Goal: Transaction & Acquisition: Purchase product/service

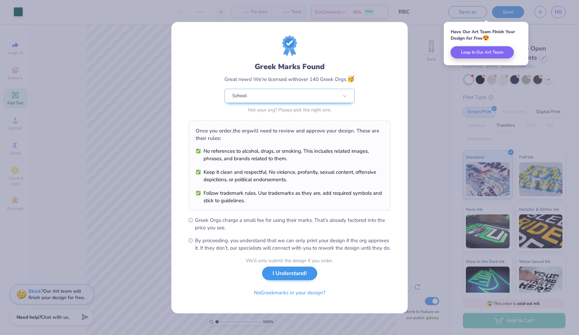
click at [300, 279] on button "I Understand!" at bounding box center [289, 273] width 55 height 14
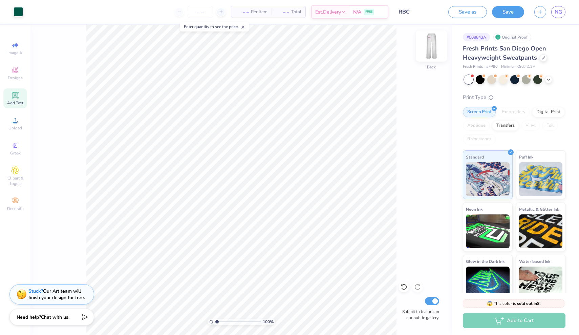
click at [435, 50] on img at bounding box center [431, 46] width 27 height 27
click at [435, 50] on img at bounding box center [432, 46] width 14 height 14
click at [260, 12] on span "Per Item" at bounding box center [259, 11] width 17 height 7
click at [222, 13] on icon at bounding box center [221, 11] width 5 height 5
type input "12"
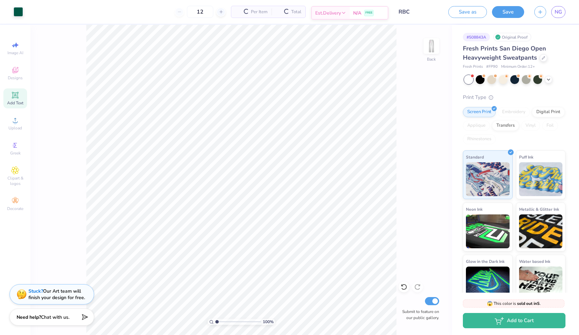
click at [346, 8] on div "Est. Delivery" at bounding box center [331, 13] width 38 height 12
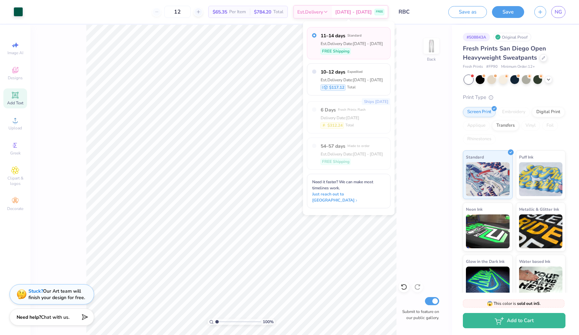
click at [353, 115] on div "Delivery Date: [DATE]" at bounding box center [343, 118] width 45 height 6
click at [357, 78] on div "Est. Delivery Date: [DATE] - [DATE]" at bounding box center [352, 80] width 62 height 6
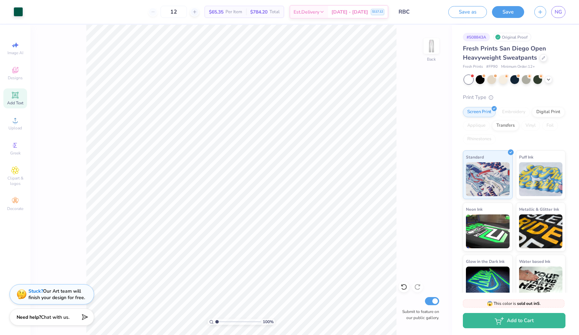
radio input "false"
radio input "true"
click at [325, 14] on icon at bounding box center [321, 12] width 5 height 5
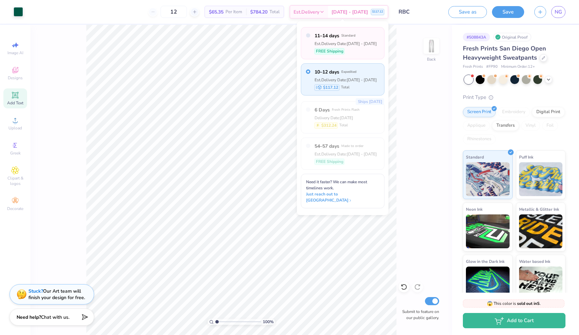
click at [330, 35] on span "11–14 days" at bounding box center [327, 35] width 25 height 7
radio input "true"
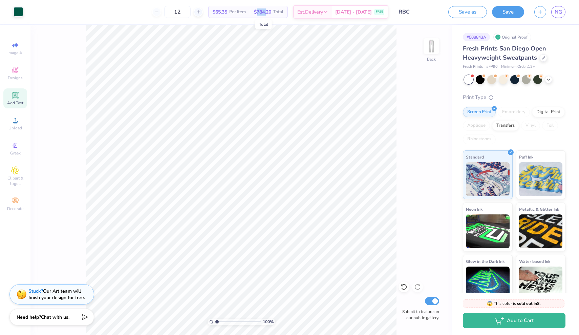
drag, startPoint x: 268, startPoint y: 14, endPoint x: 255, endPoint y: 14, distance: 12.5
click at [256, 14] on span "$784.20" at bounding box center [262, 11] width 17 height 7
